Goal: Task Accomplishment & Management: Manage account settings

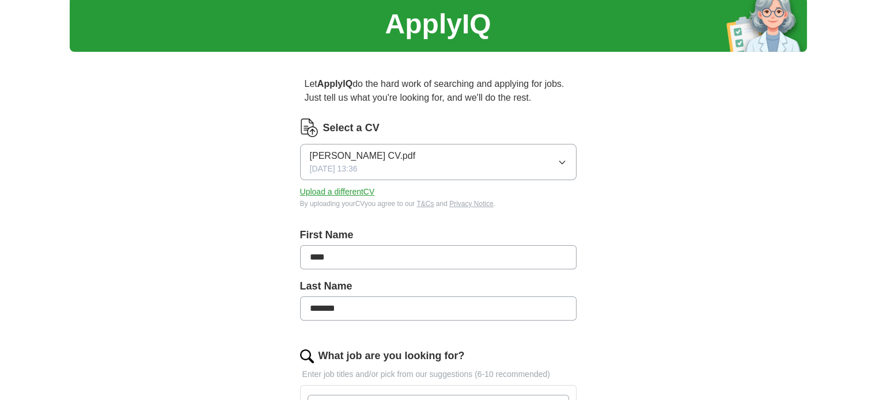
scroll to position [58, 0]
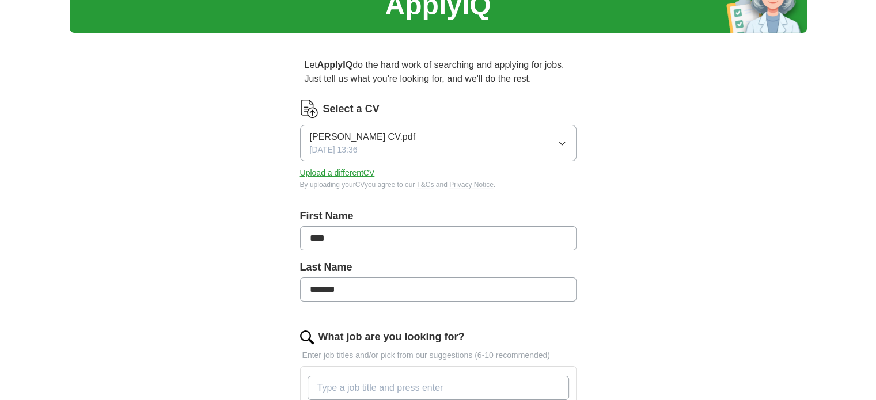
click at [333, 172] on button "Upload a different CV" at bounding box center [337, 173] width 75 height 12
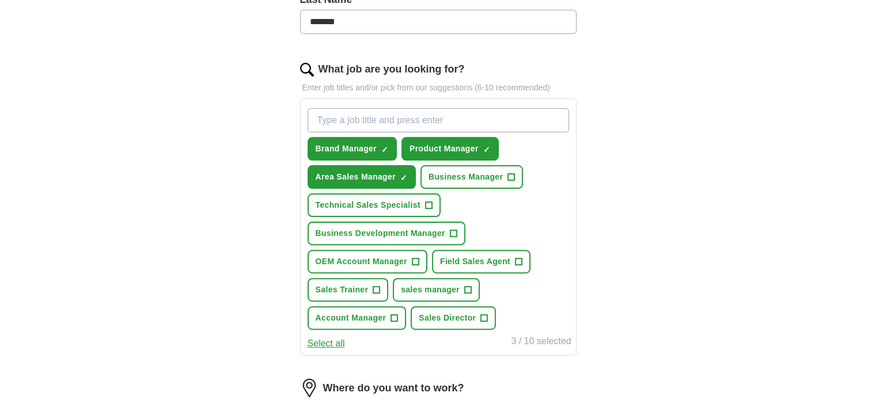
scroll to position [346, 0]
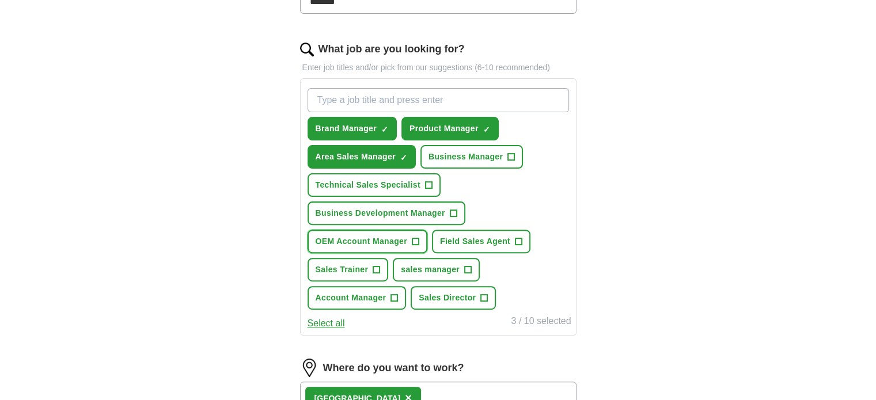
click at [414, 239] on span "+" at bounding box center [415, 241] width 7 height 9
click at [650, 202] on div "ApplyIQ Let ApplyIQ do the hard work of searching and applying for jobs. Just t…" at bounding box center [438, 153] width 737 height 928
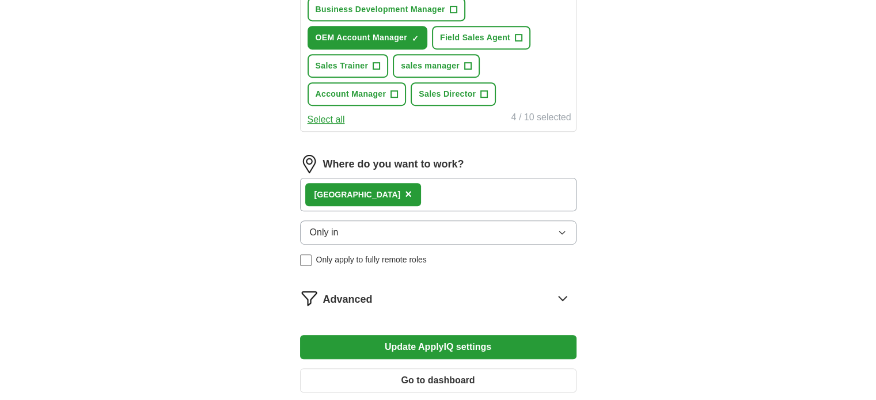
scroll to position [576, 0]
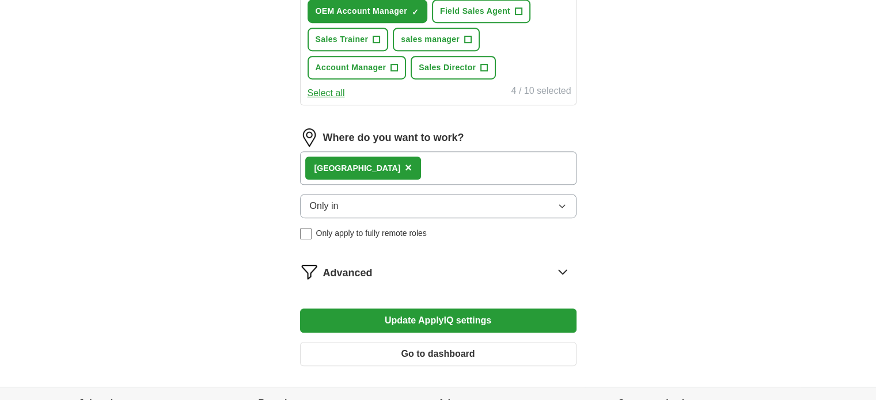
click at [564, 202] on icon "button" at bounding box center [562, 206] width 9 height 9
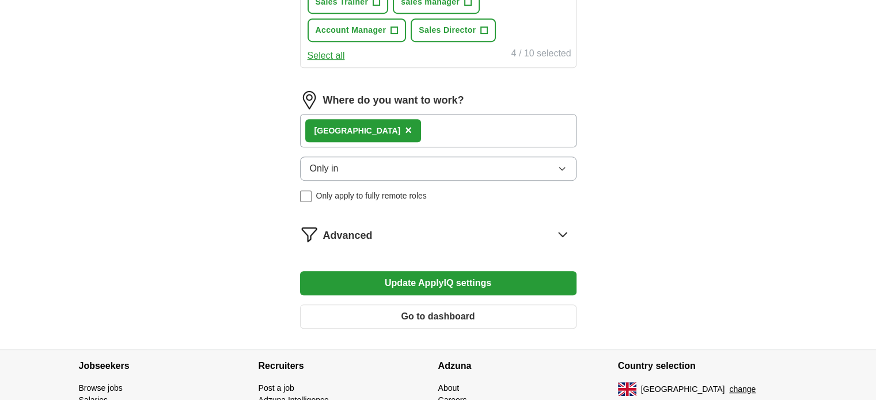
scroll to position [634, 0]
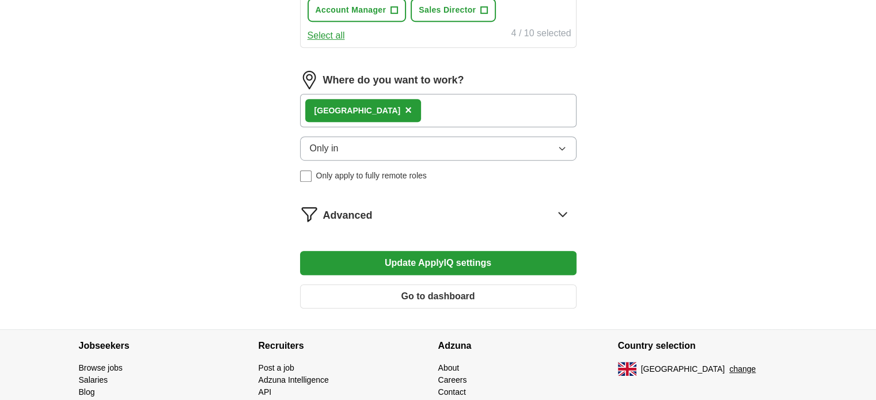
click at [565, 211] on icon at bounding box center [563, 214] width 18 height 18
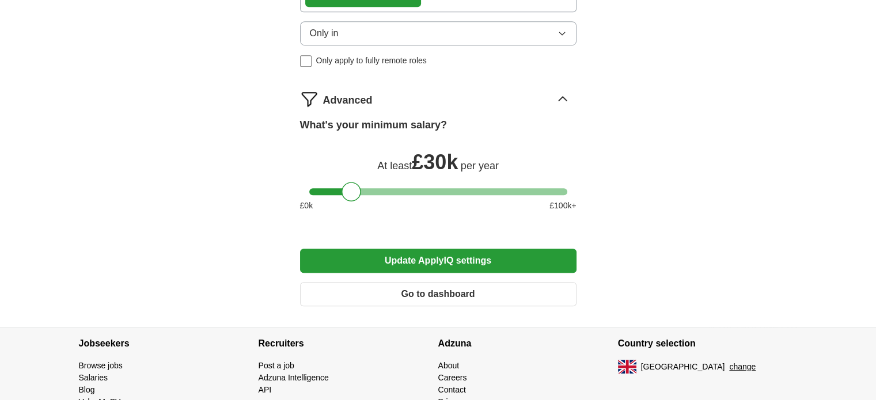
scroll to position [799, 0]
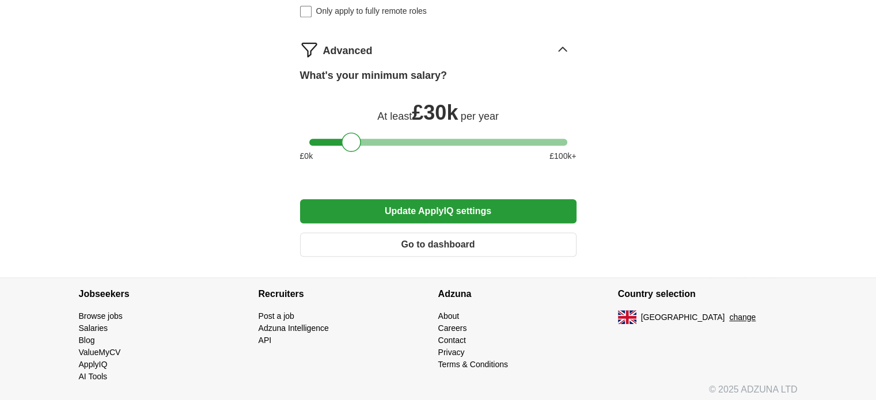
click at [441, 112] on span "£ 30k" at bounding box center [435, 113] width 46 height 24
click at [351, 135] on div at bounding box center [352, 143] width 20 height 20
drag, startPoint x: 355, startPoint y: 135, endPoint x: 362, endPoint y: 135, distance: 6.4
click at [362, 135] on div at bounding box center [357, 143] width 20 height 20
click at [440, 206] on button "Update ApplyIQ settings" at bounding box center [438, 211] width 277 height 24
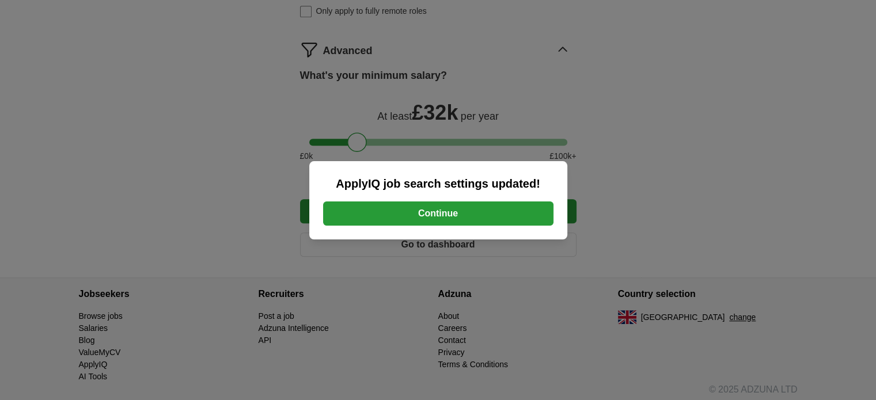
click at [415, 218] on button "Continue" at bounding box center [438, 214] width 230 height 24
